Goal: Transaction & Acquisition: Purchase product/service

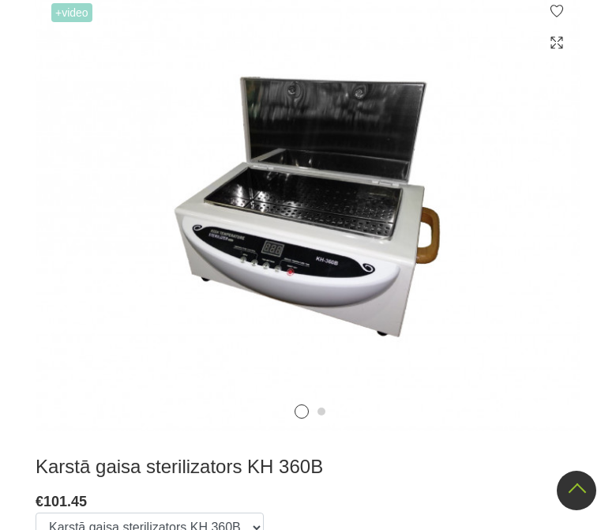
scroll to position [412, 0]
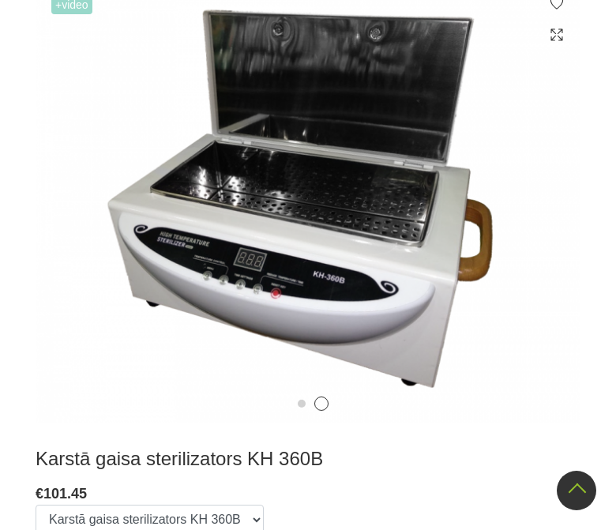
click at [549, 234] on icon at bounding box center [553, 217] width 47 height 47
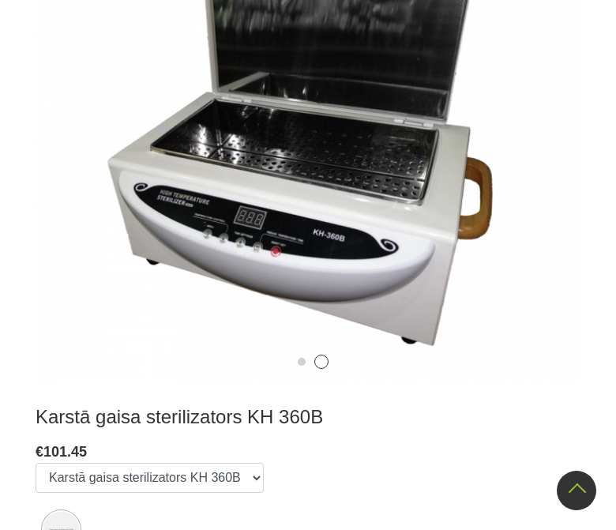
scroll to position [393, 0]
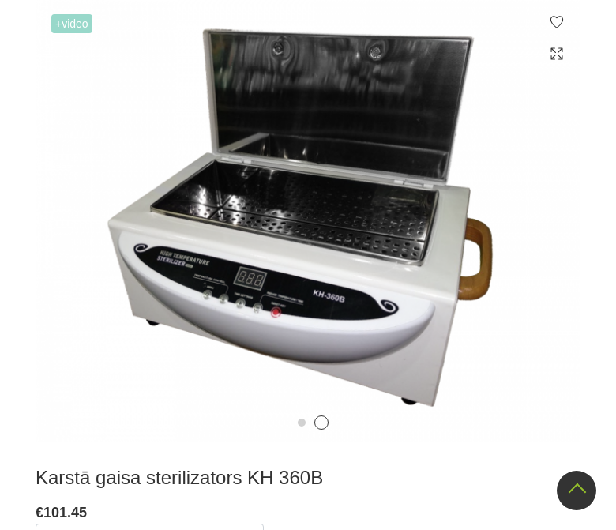
click at [553, 250] on icon at bounding box center [553, 236] width 47 height 47
click at [73, 227] on img at bounding box center [308, 220] width 545 height 444
click at [81, 234] on icon at bounding box center [63, 236] width 47 height 47
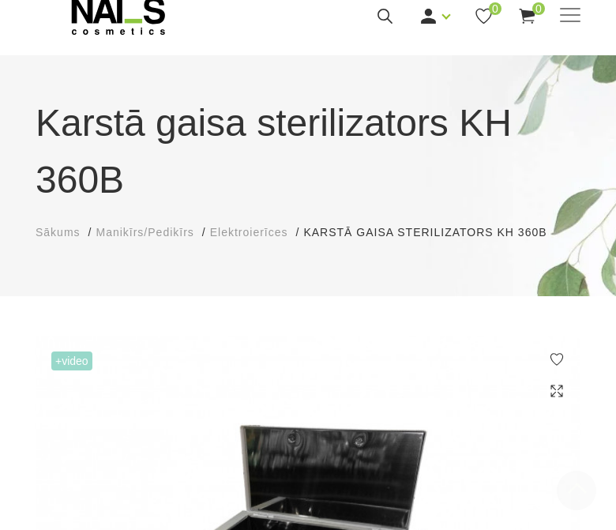
scroll to position [0, 0]
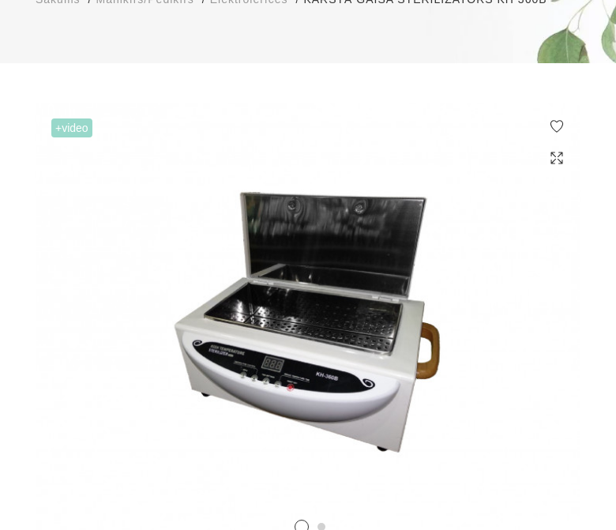
scroll to position [289, 0]
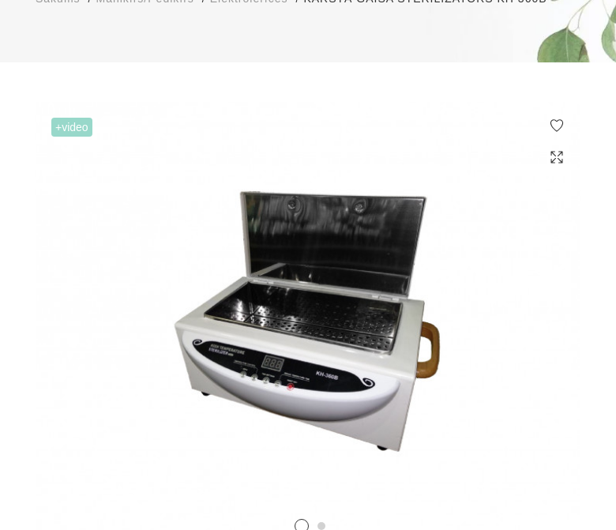
click at [542, 362] on icon at bounding box center [553, 339] width 47 height 47
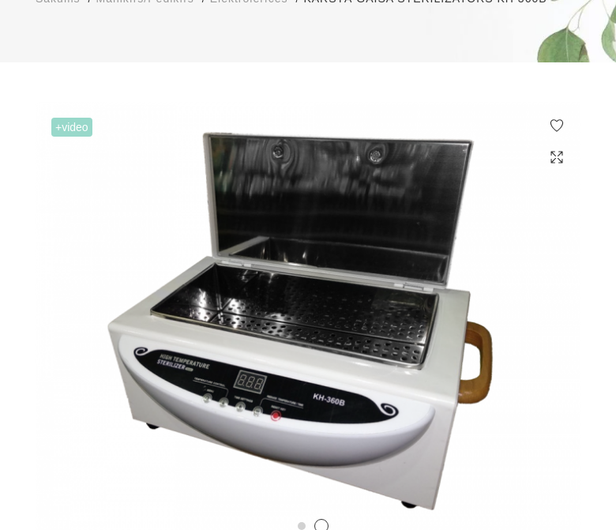
click at [543, 362] on icon at bounding box center [553, 339] width 47 height 47
click at [552, 344] on img at bounding box center [308, 324] width 545 height 444
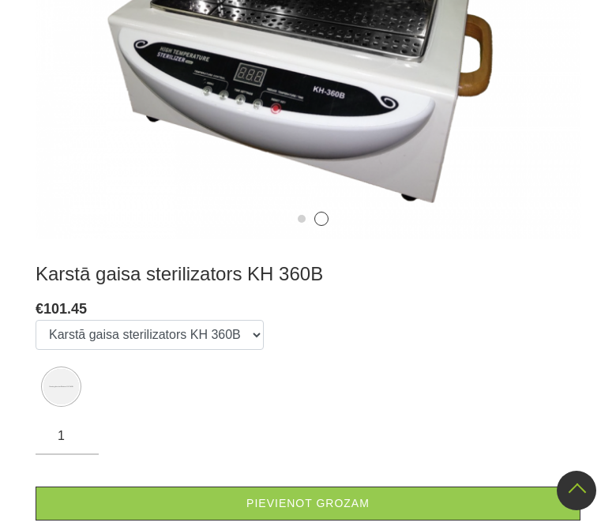
scroll to position [593, 0]
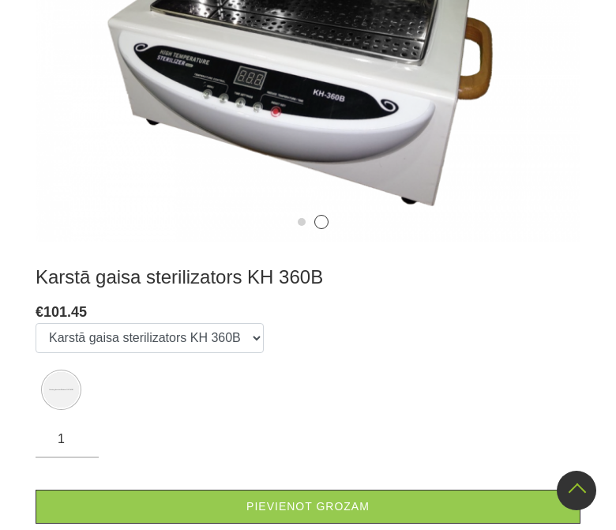
click at [25, 494] on div "Karstā gaisa sterilizators KH 360B € 101.45 Izvēlēties: Karstā gaisa sterilizat…" at bounding box center [308, 444] width 569 height 359
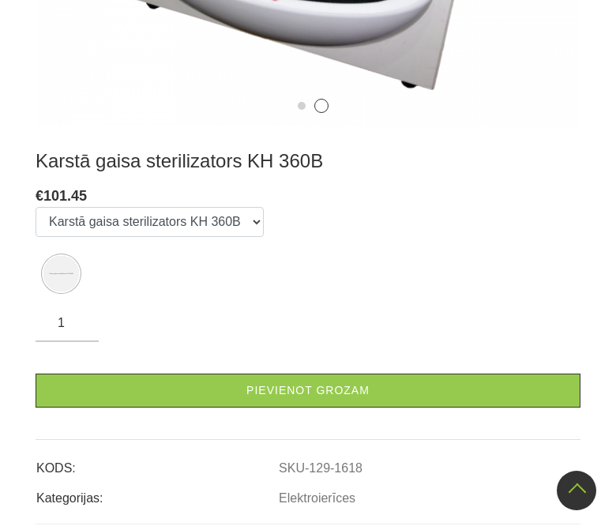
scroll to position [725, 0]
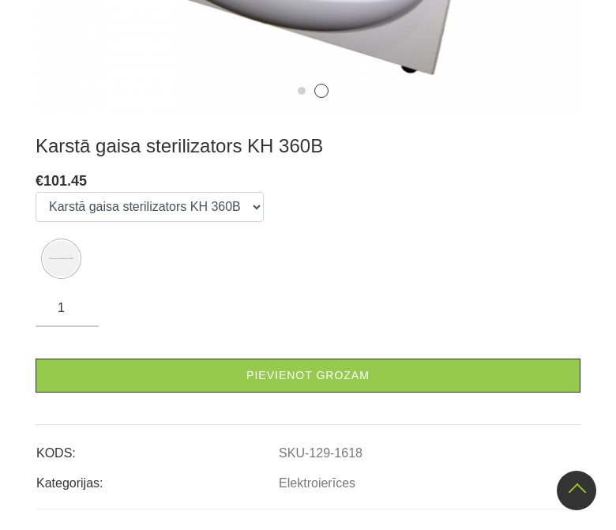
click at [514, 192] on div "€ 101.45" at bounding box center [308, 181] width 545 height 22
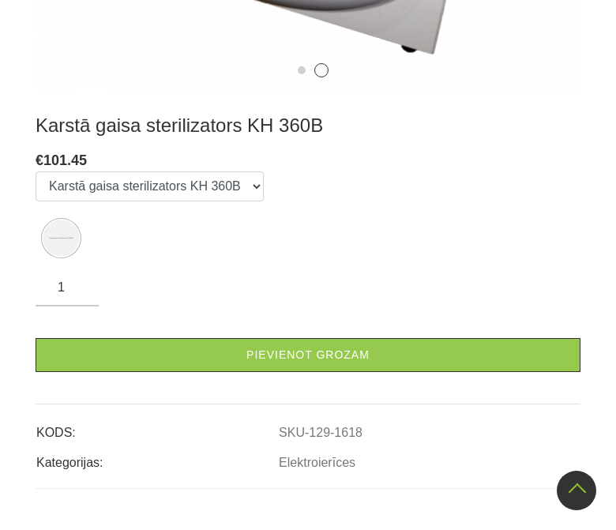
scroll to position [756, 0]
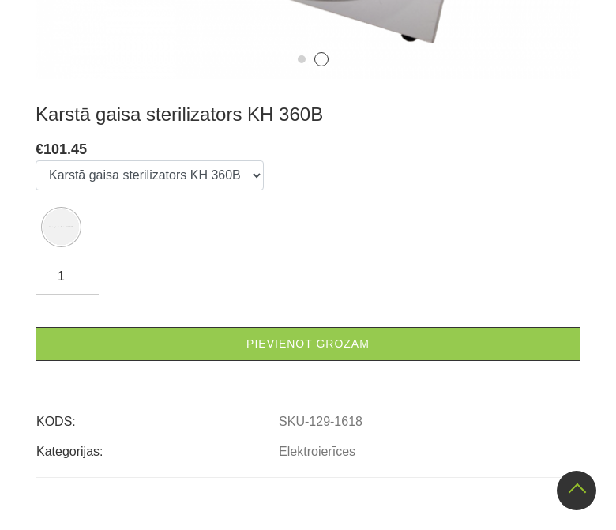
click at [75, 228] on label at bounding box center [61, 227] width 36 height 36
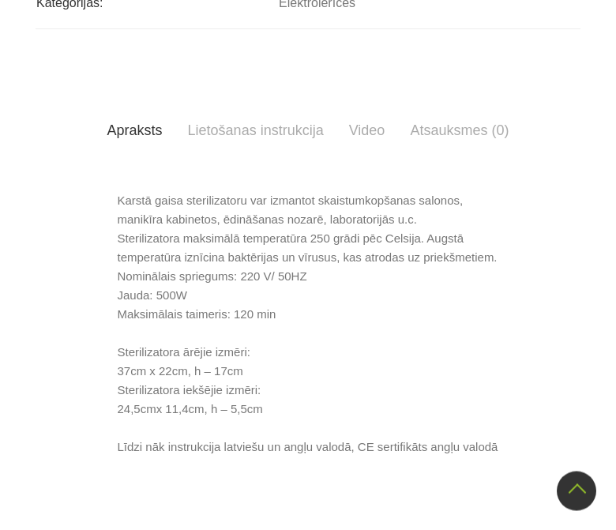
scroll to position [759, 0]
